Goal: Task Accomplishment & Management: Use online tool/utility

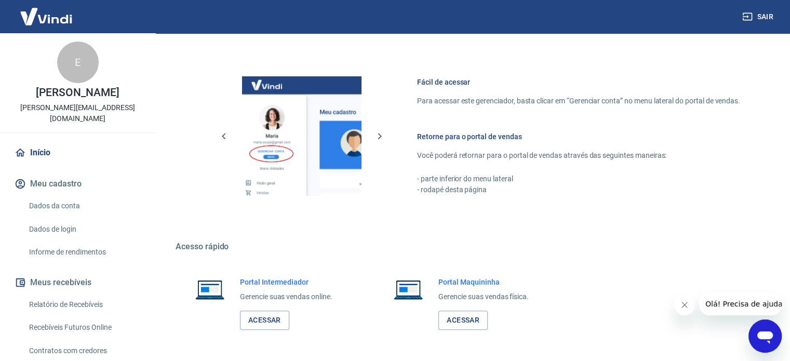
scroll to position [459, 0]
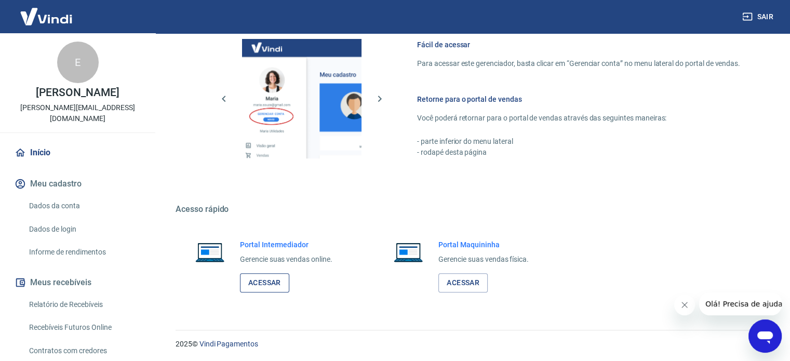
click at [278, 284] on link "Acessar" at bounding box center [264, 282] width 49 height 19
